Goal: Use online tool/utility: Utilize a website feature to perform a specific function

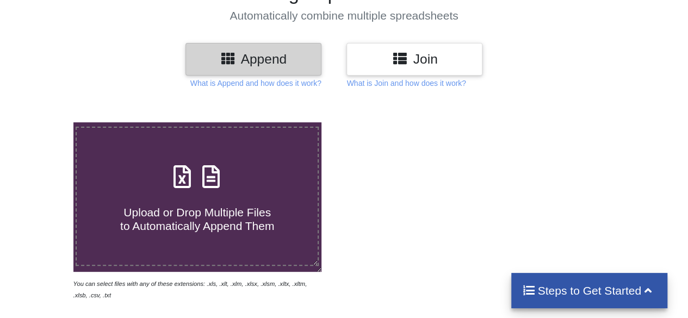
scroll to position [97, 0]
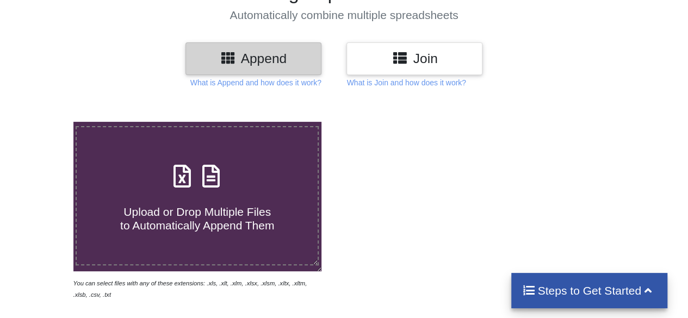
click at [239, 236] on label "Upload or Drop Multiple Files to Automatically Append Them" at bounding box center [197, 196] width 243 height 140
click at [45, 122] on input "Upload or Drop Multiple Files to Automatically Append Them" at bounding box center [45, 122] width 0 height 0
type input "C:\fakepath\aaaaaaa.xlsx"
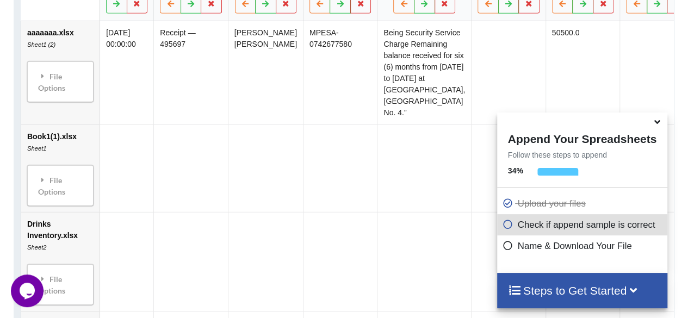
scroll to position [615, 0]
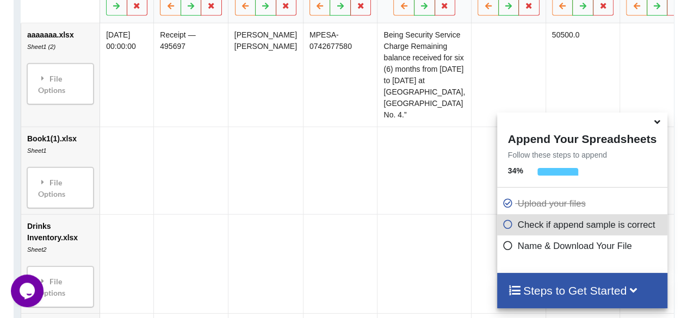
drag, startPoint x: 314, startPoint y: 261, endPoint x: 70, endPoint y: 186, distance: 255.8
click at [70, 186] on td "Book1(1).xlsx Sheet1 File Options Import Other Sheets File Options Delete File …" at bounding box center [60, 170] width 78 height 88
click at [62, 204] on div "File Options" at bounding box center [60, 187] width 60 height 34
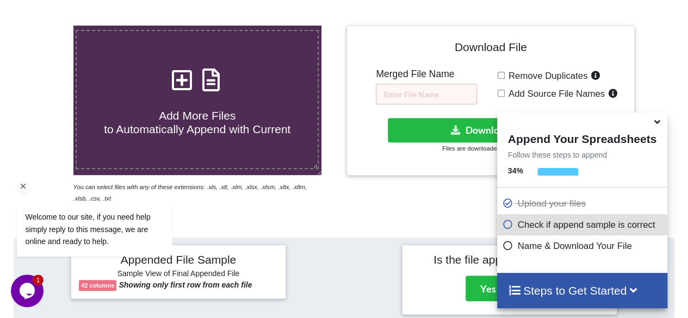
scroll to position [195, 0]
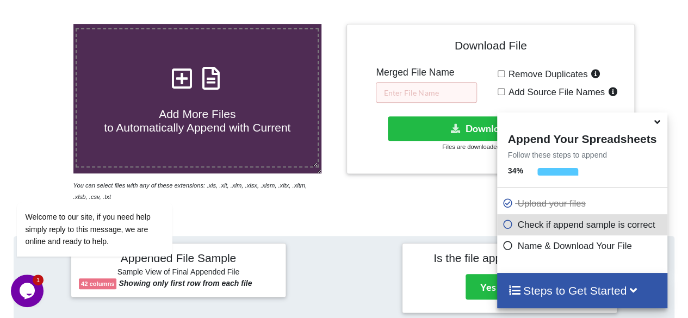
click at [656, 120] on icon at bounding box center [656, 120] width 11 height 10
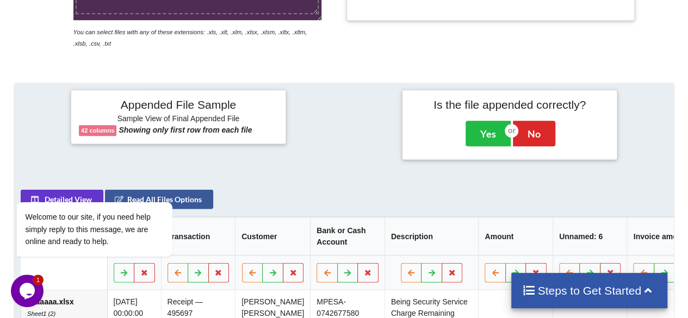
scroll to position [271, 0]
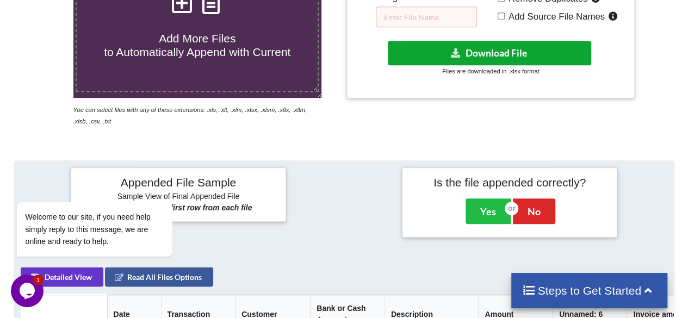
click at [567, 48] on button "Download File" at bounding box center [490, 53] width 204 height 24
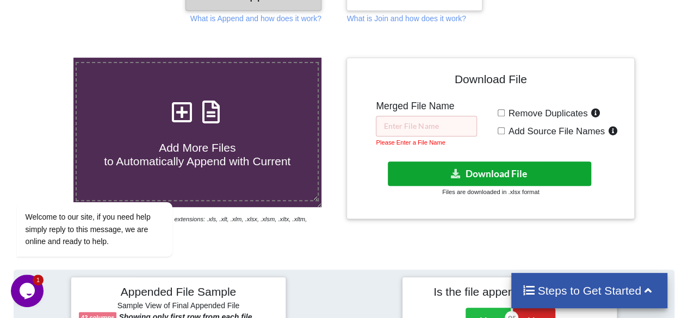
scroll to position [162, 0]
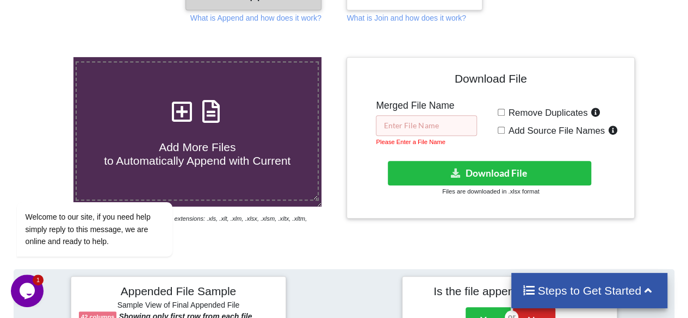
click at [439, 124] on input "text" at bounding box center [426, 125] width 101 height 21
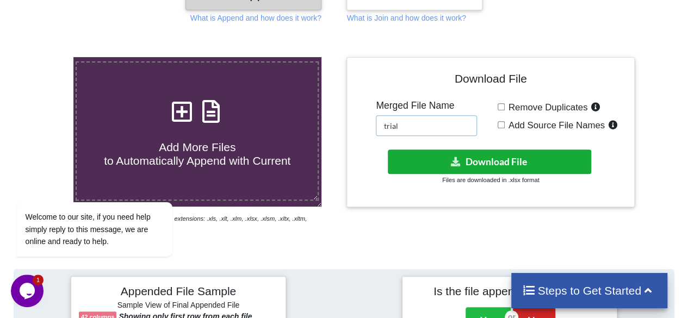
type input "trial"
click at [449, 152] on button "Download File" at bounding box center [490, 161] width 204 height 24
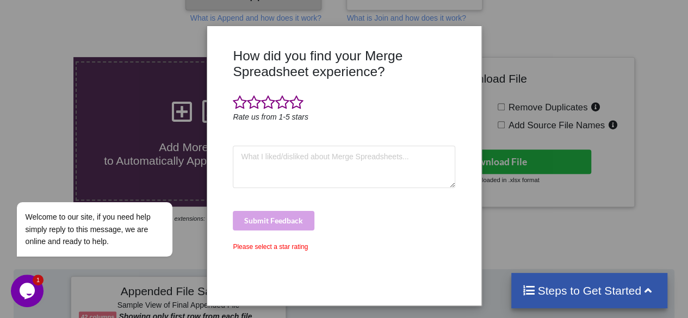
click at [384, 242] on div "Please select a star rating" at bounding box center [344, 247] width 222 height 10
click at [297, 103] on span at bounding box center [296, 102] width 14 height 15
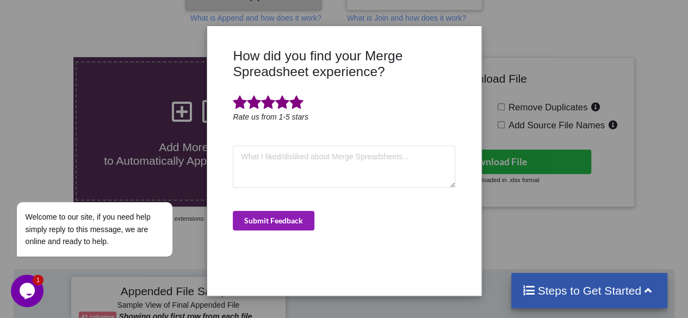
click at [289, 220] on button "Submit Feedback" at bounding box center [274, 221] width 82 height 20
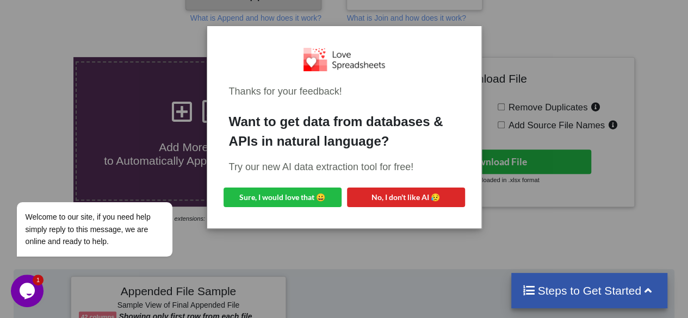
click at [369, 234] on div "Thanks for your feedback! Want to get data from databases & APIs in natural lan…" at bounding box center [344, 159] width 688 height 318
click at [372, 195] on button "No, I don't like AI 😥" at bounding box center [406, 198] width 118 height 20
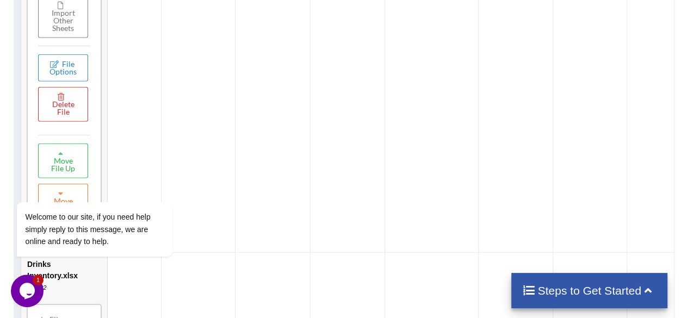
scroll to position [809, 0]
click at [70, 110] on div "Welcome to our site, if you need help simply reply to this message, we are onli…" at bounding box center [109, 184] width 196 height 165
click at [66, 107] on div "Welcome to our site, if you need help simply reply to this message, we are onli…" at bounding box center [109, 184] width 196 height 165
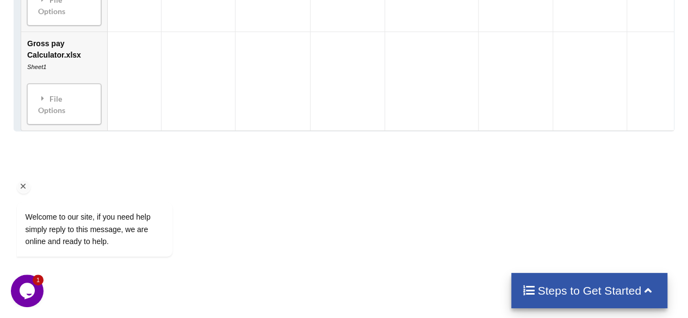
scroll to position [1232, 0]
click at [66, 133] on div "Welcome to our site, if you need help simply reply to this message, we are onli…" at bounding box center [109, 184] width 196 height 165
click at [25, 191] on icon "Chat attention grabber" at bounding box center [23, 187] width 10 height 10
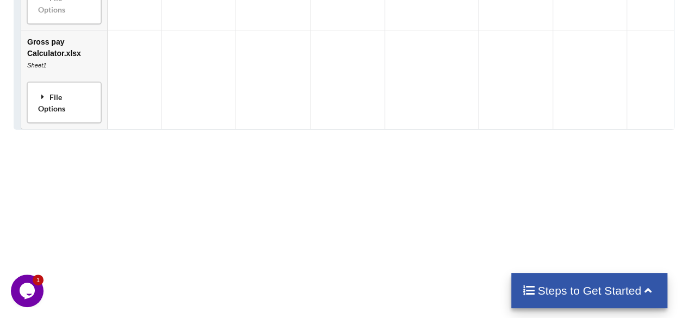
click at [60, 120] on div "File Options" at bounding box center [63, 102] width 67 height 34
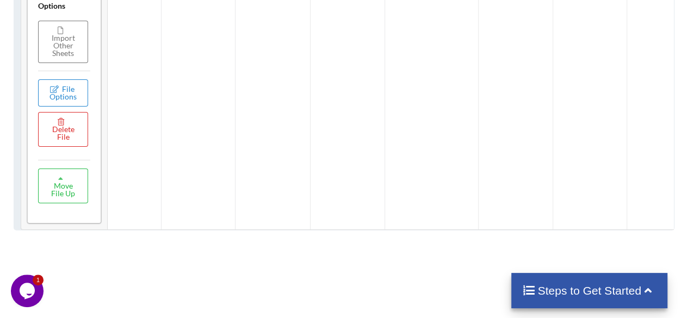
scroll to position [1335, 0]
click at [76, 106] on button "File Options" at bounding box center [63, 92] width 50 height 27
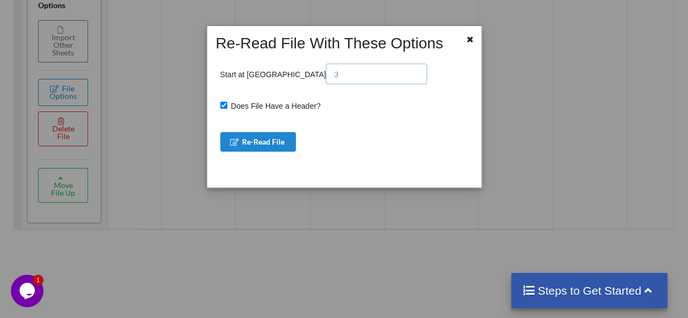
click at [326, 74] on input "text" at bounding box center [376, 74] width 101 height 21
click at [248, 144] on button "Re-Read File" at bounding box center [258, 142] width 76 height 20
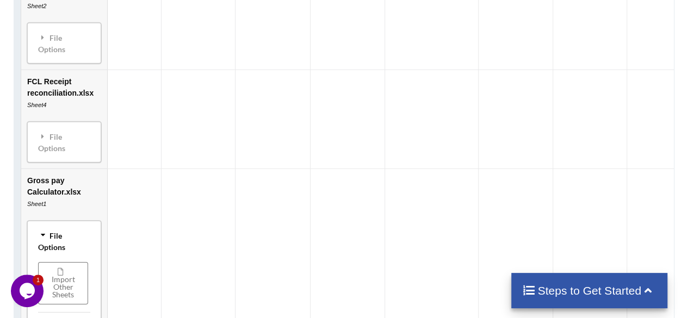
scroll to position [1085, 0]
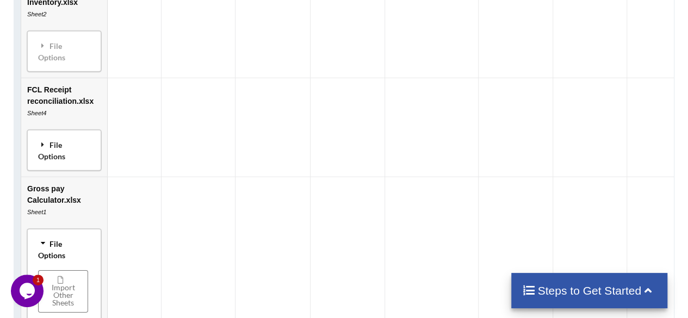
click at [58, 167] on div "File Options" at bounding box center [63, 150] width 67 height 34
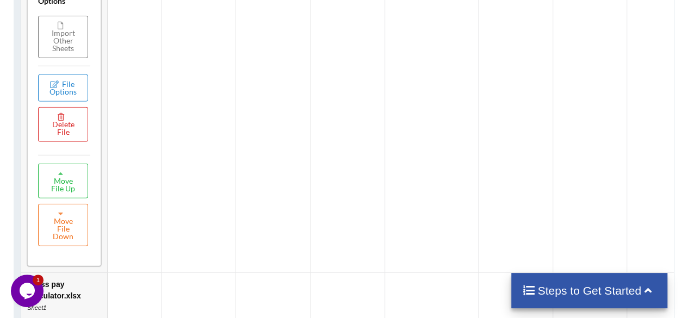
scroll to position [1241, 0]
